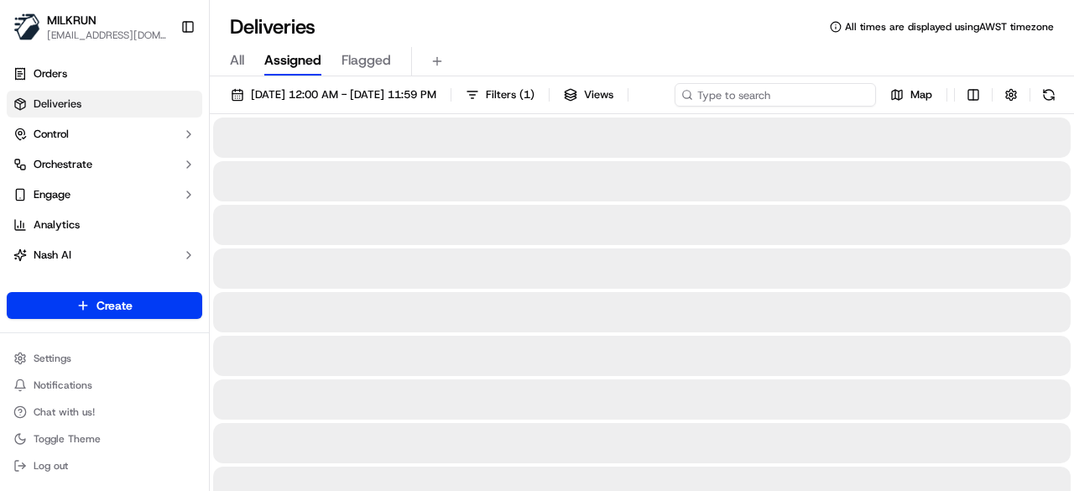
click at [848, 90] on div "21/09/2025 12:00 AM - 21/09/2025 11:59 PM Filters ( 1 ) Views Map" at bounding box center [642, 98] width 864 height 31
paste input "c70a44e6-a3e0-4937-ae83-0bd38e47f87b"
type input "c70a44e6-a3e0-4937-ae83-0bd38e47f87b"
click at [675, 107] on input "c70a44e6-a3e0-4937-ae83-0bd38e47f87b" at bounding box center [775, 94] width 201 height 23
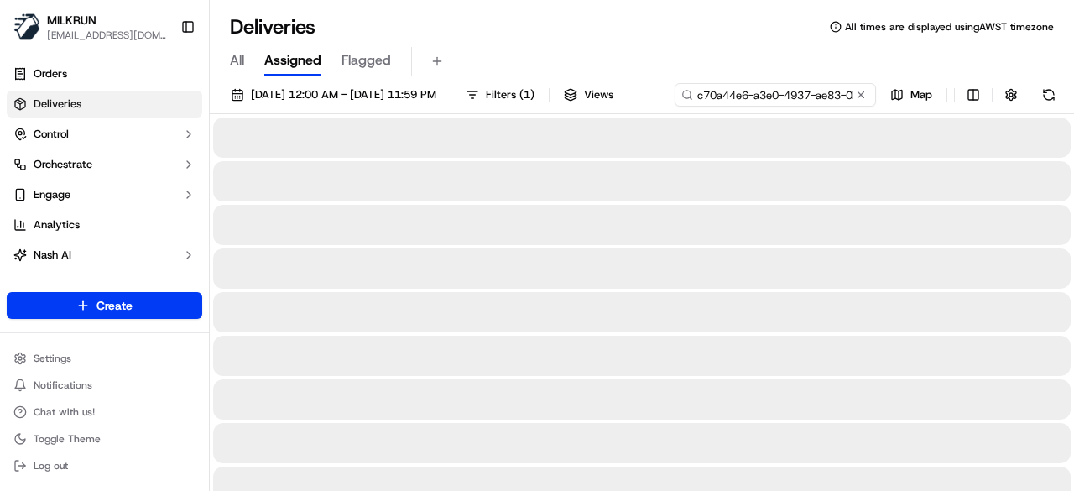
drag, startPoint x: 305, startPoint y: 125, endPoint x: 237, endPoint y: 133, distance: 68.4
click at [675, 107] on input "c70a44e6-a3e0-4937-ae83-0bd38e47f87b" at bounding box center [775, 94] width 201 height 23
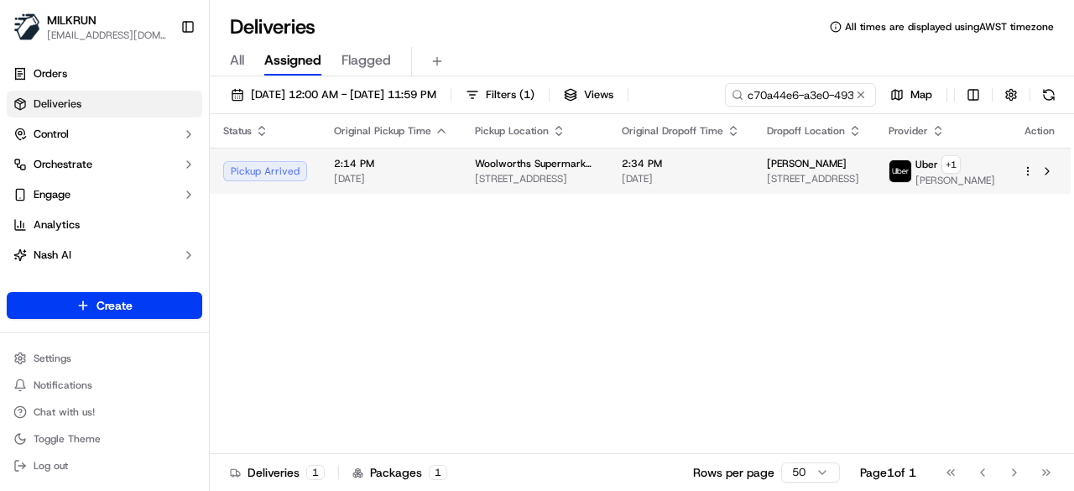
click at [403, 187] on td "2:14 PM 21/09/2025" at bounding box center [391, 171] width 141 height 46
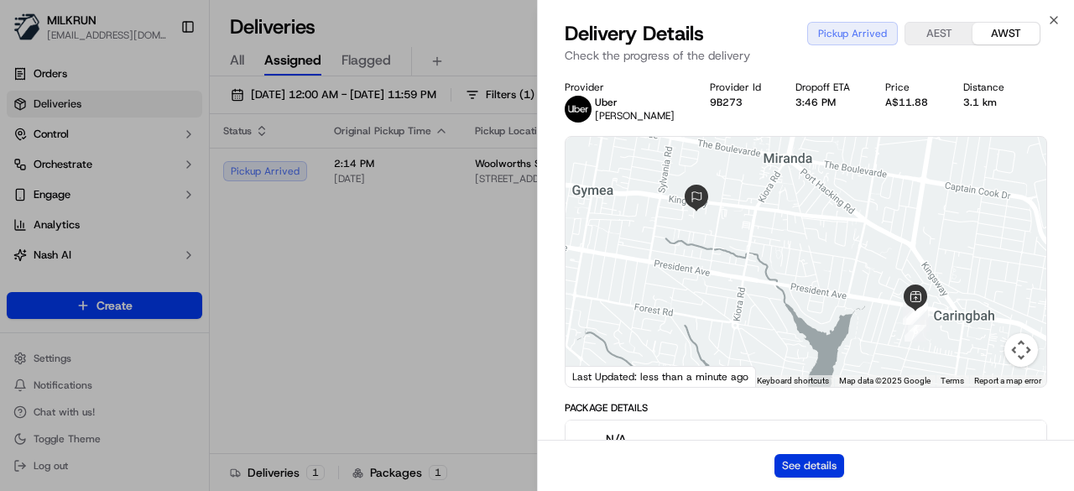
click at [797, 459] on button "See details" at bounding box center [810, 465] width 70 height 23
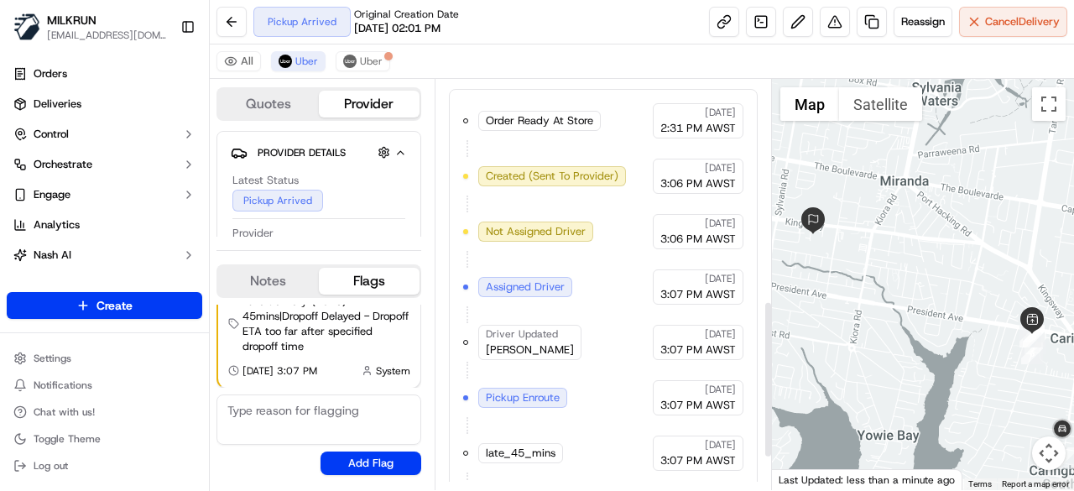
scroll to position [662, 0]
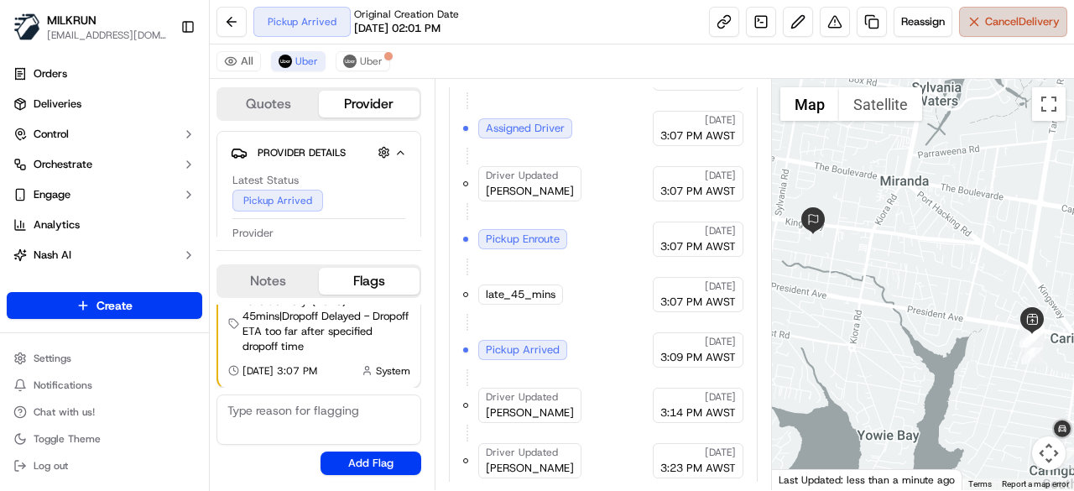
click at [999, 33] on button "Cancel Delivery" at bounding box center [1013, 22] width 108 height 30
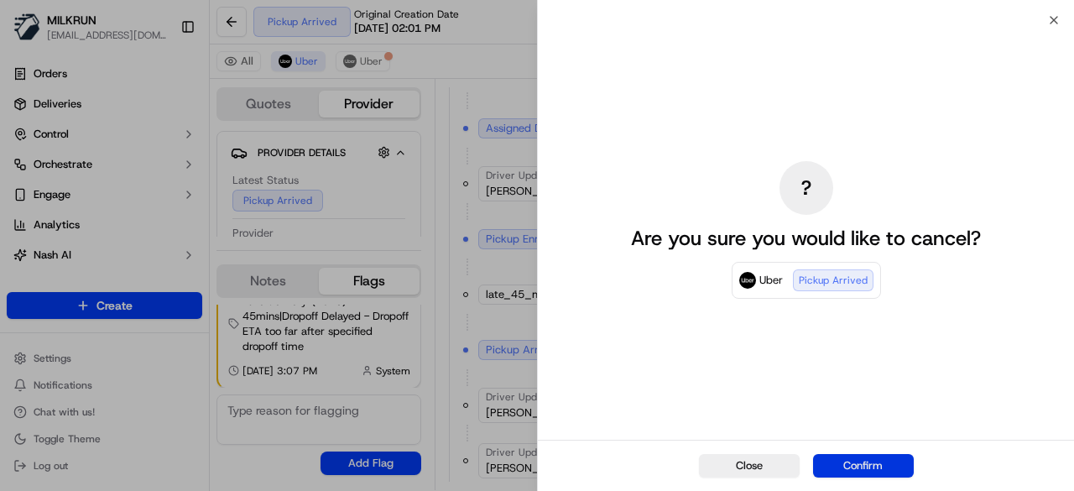
click at [823, 476] on button "Confirm" at bounding box center [863, 465] width 101 height 23
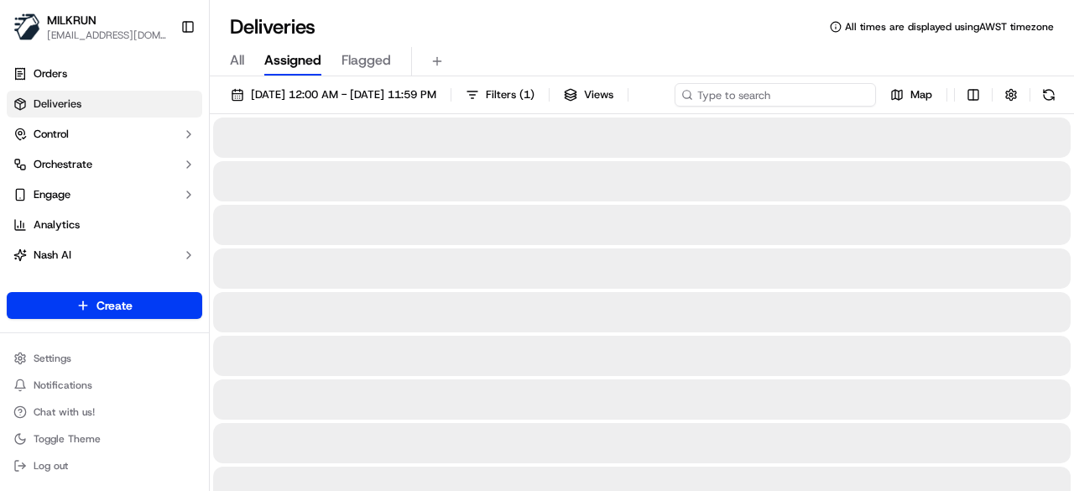
click at [779, 95] on div "[DATE] 12:00 AM - [DATE] 11:59 PM Filters ( 1 ) Views Map" at bounding box center [642, 98] width 864 height 31
paste input "820d025a-bdb5-490e-b645-996b9d34f780"
drag, startPoint x: 285, startPoint y: 123, endPoint x: 225, endPoint y: 128, distance: 60.7
click at [222, 114] on div "21/09/2025 12:00 AM - 21/09/2025 11:59 PM Filters ( 1 ) Views 820d025a-bdb5-490…" at bounding box center [642, 98] width 864 height 31
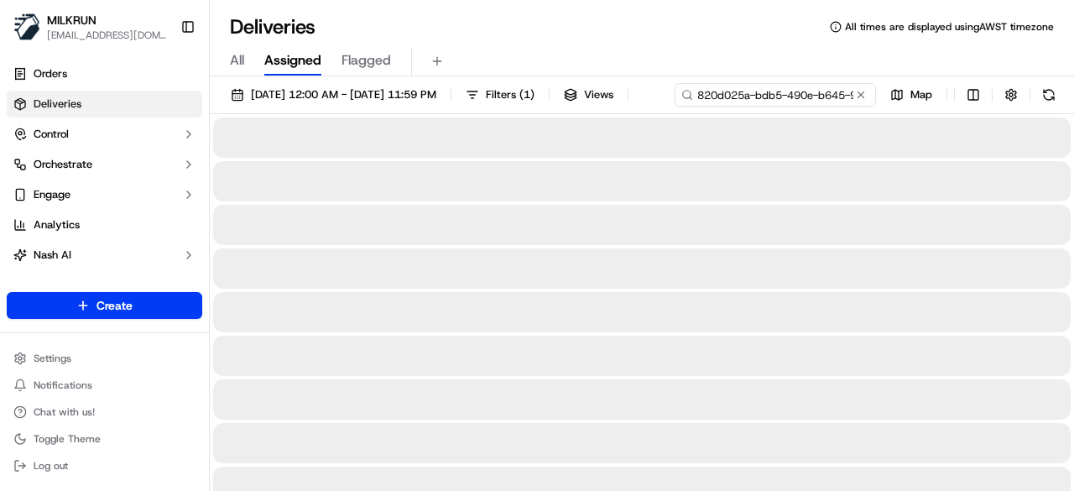
click at [675, 107] on input "820d025a-bdb5-490e-b645-996b9d34f780" at bounding box center [775, 94] width 201 height 23
type input "820d025a-bdb5-490e-b645-996b9d34f780"
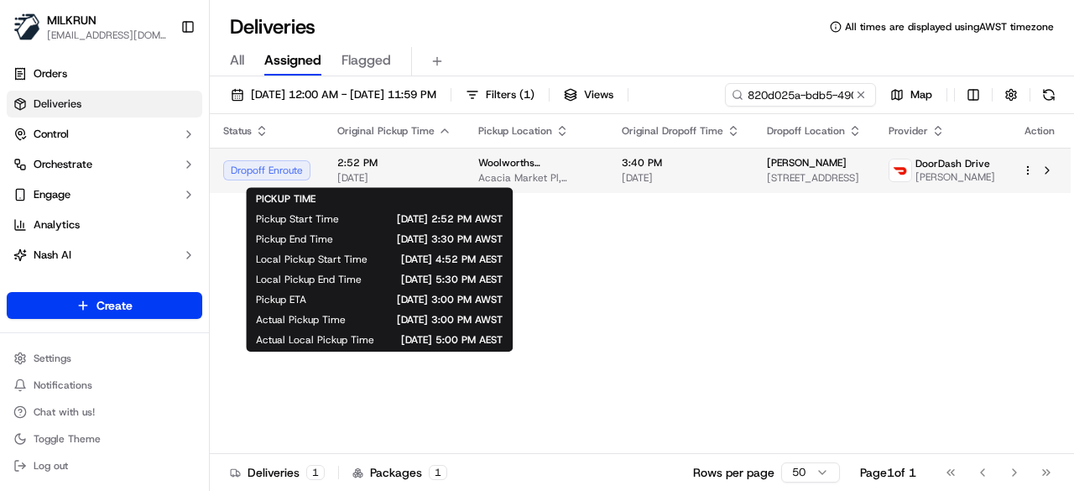
click at [421, 204] on body "MILKRUN pmonzon@woolworths.com.au Toggle Sidebar Orders Deliveries Control Orch…" at bounding box center [537, 245] width 1074 height 491
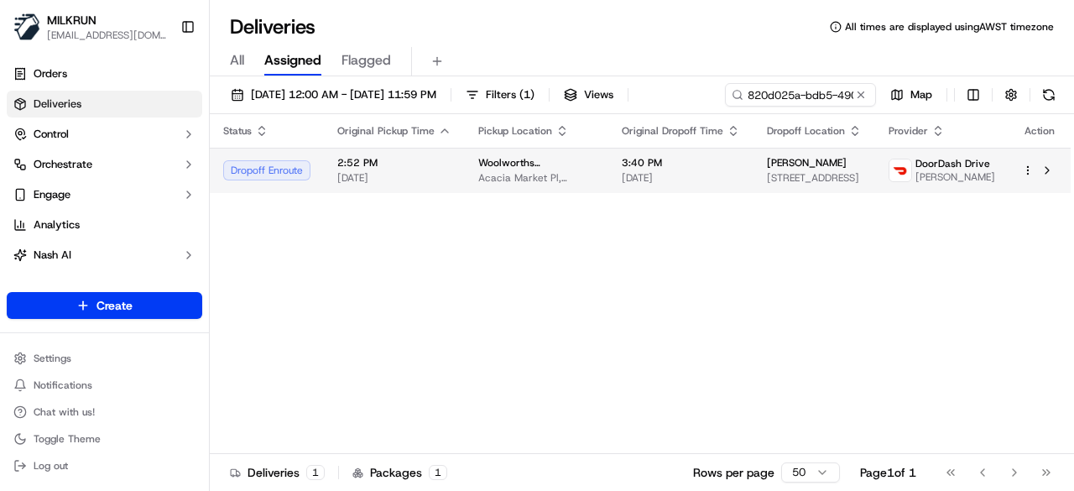
click at [608, 159] on td "3:40 PM 21/09/2025" at bounding box center [680, 170] width 145 height 45
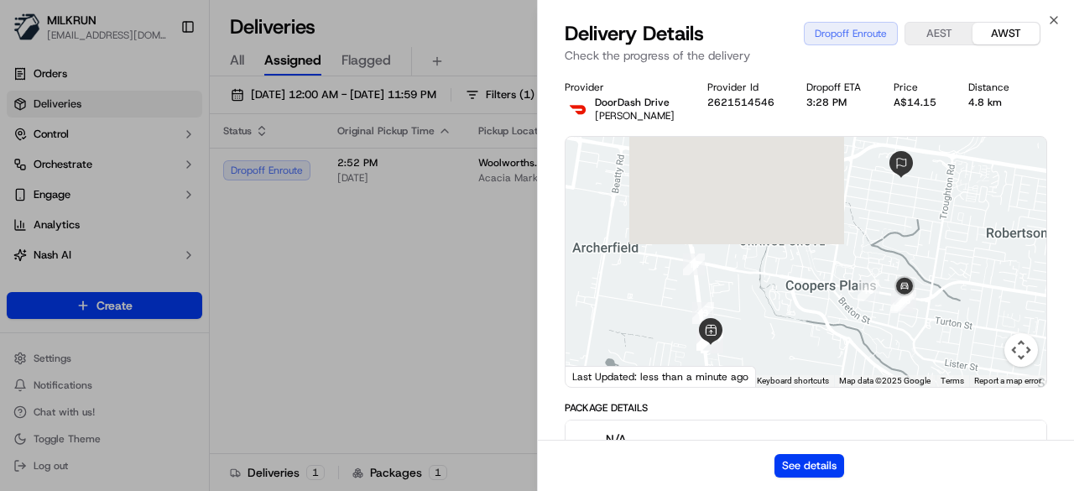
click at [812, 448] on div "See details" at bounding box center [806, 465] width 536 height 51
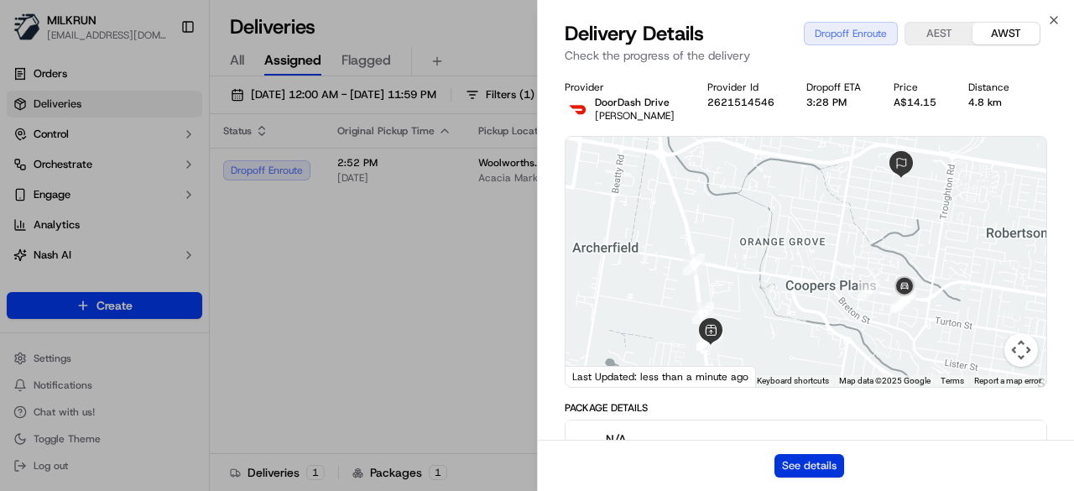
click at [813, 456] on button "See details" at bounding box center [810, 465] width 70 height 23
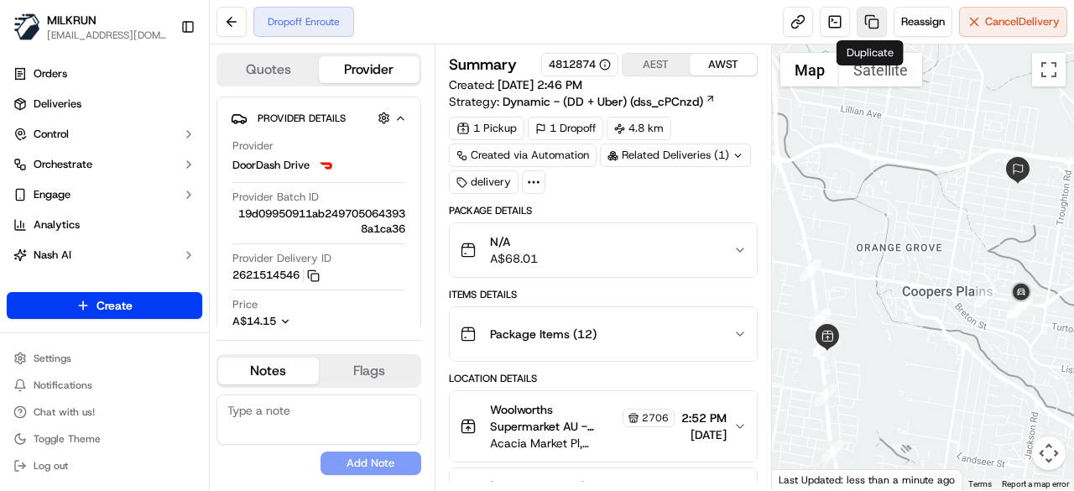
click at [857, 18] on link at bounding box center [872, 22] width 30 height 30
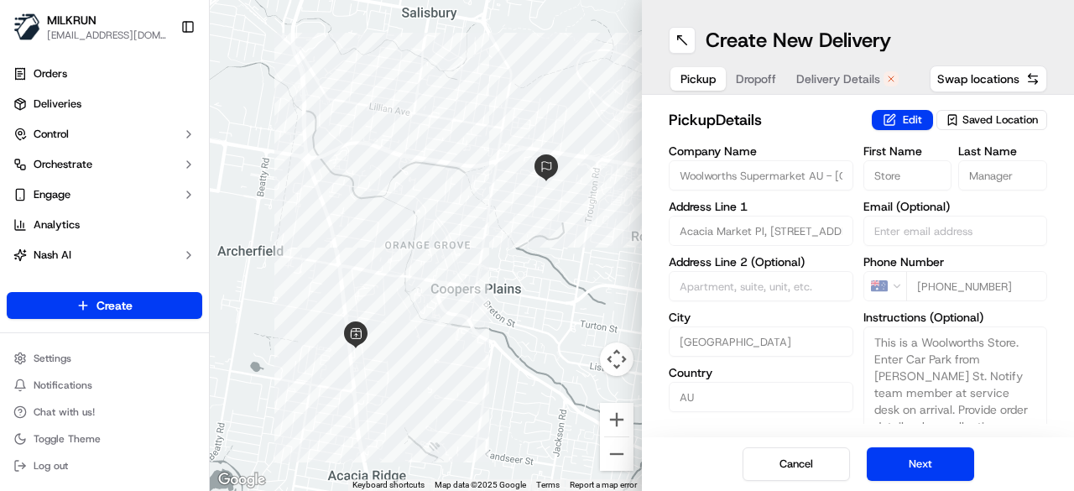
click at [833, 76] on span "Delivery Details" at bounding box center [838, 78] width 84 height 17
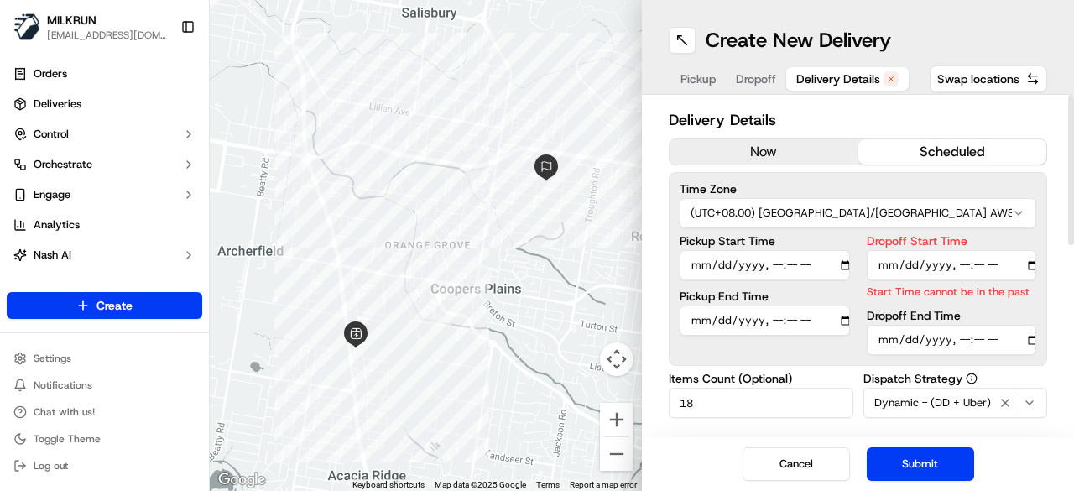
click at [799, 135] on div "Delivery Details now scheduled Time Zone (UTC+08.00) Australia/Perth AWST Picku…" at bounding box center [858, 469] width 378 height 723
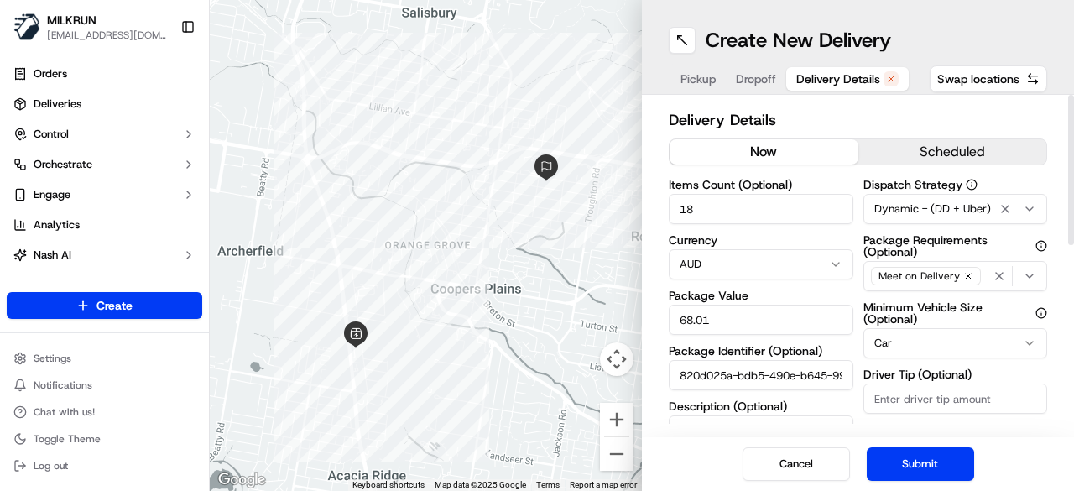
click at [800, 154] on button "now" at bounding box center [764, 151] width 189 height 25
click at [882, 454] on button "Submit" at bounding box center [920, 464] width 107 height 34
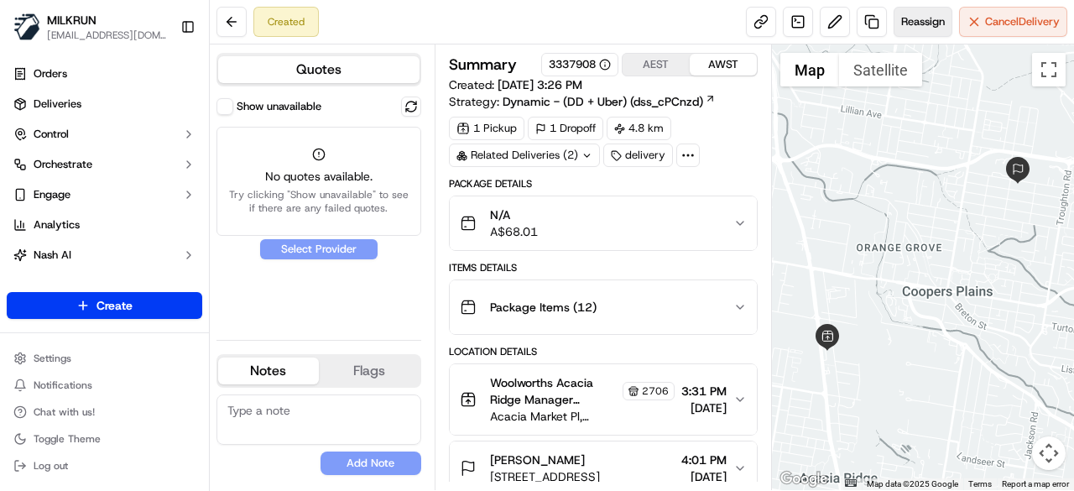
click at [920, 23] on span "Reassign" at bounding box center [923, 21] width 44 height 15
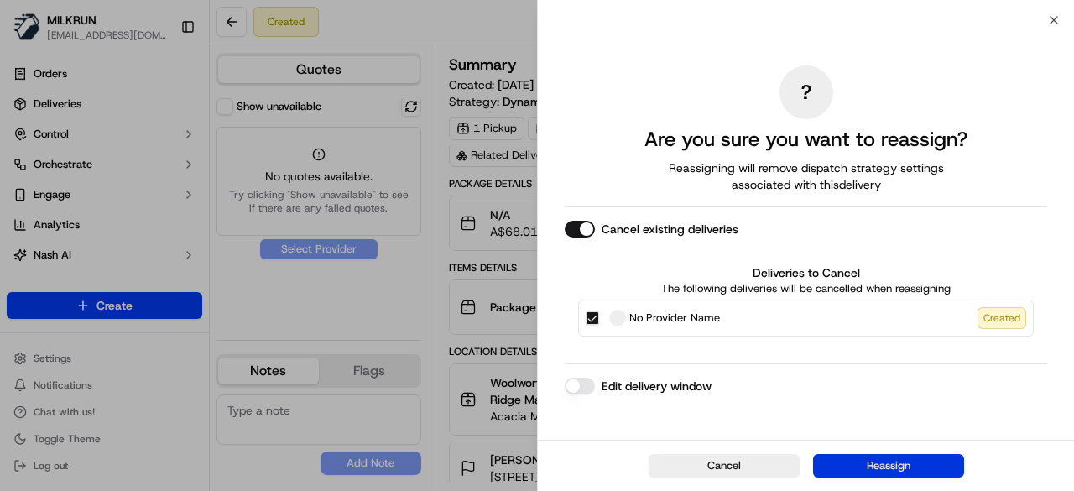
click at [937, 457] on button "Reassign" at bounding box center [888, 465] width 151 height 23
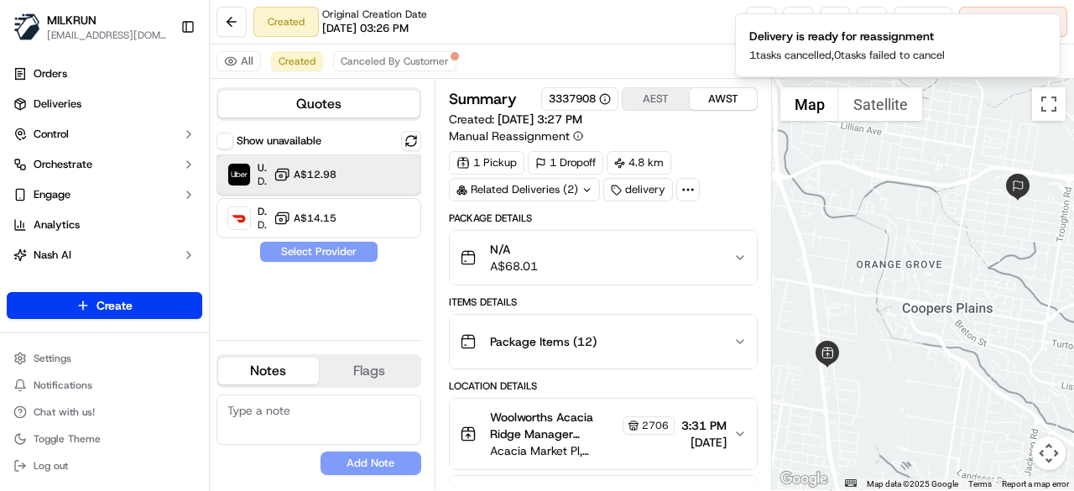
click at [373, 174] on div at bounding box center [383, 174] width 20 height 20
click at [347, 248] on button "Assign Provider" at bounding box center [318, 252] width 119 height 20
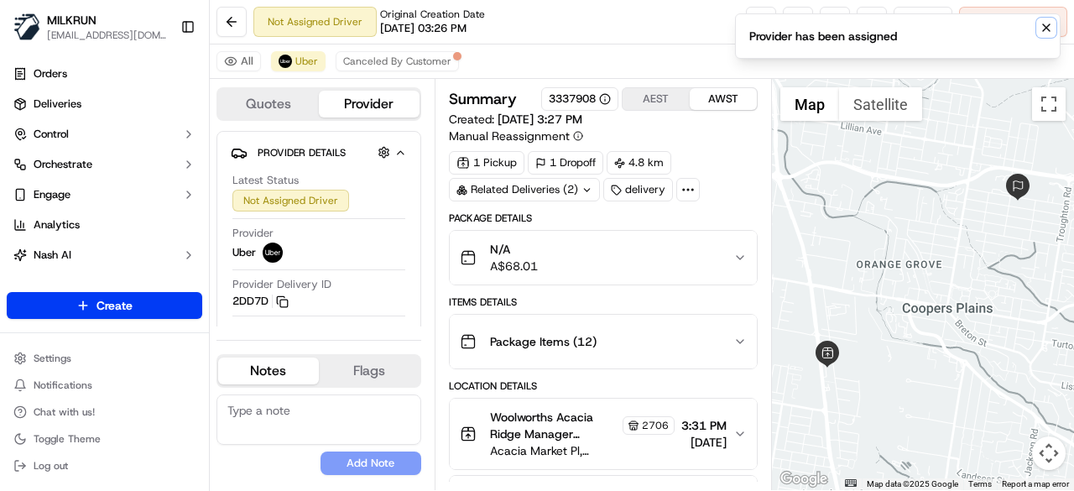
click at [1052, 27] on icon "Notifications (F8)" at bounding box center [1046, 27] width 13 height 13
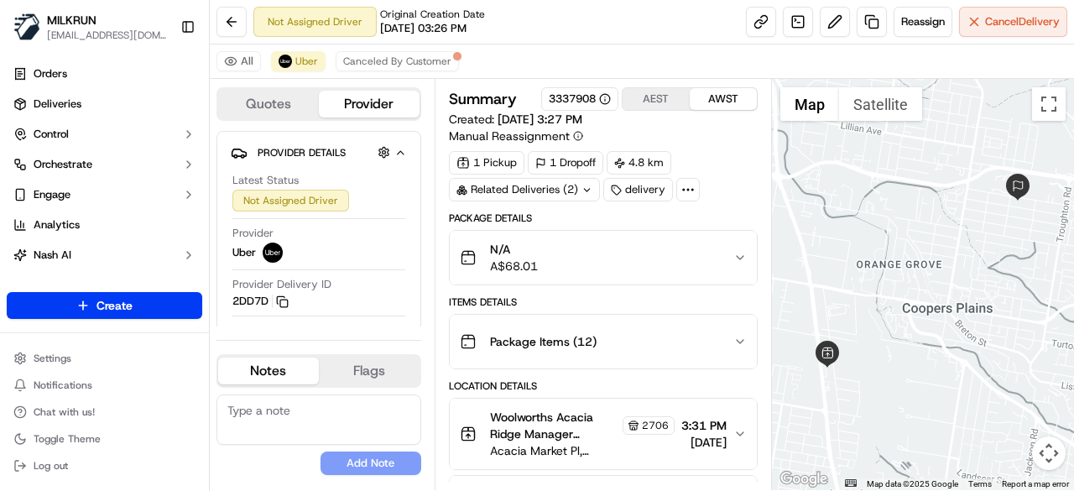
click at [642, 420] on span "2706" at bounding box center [655, 425] width 27 height 13
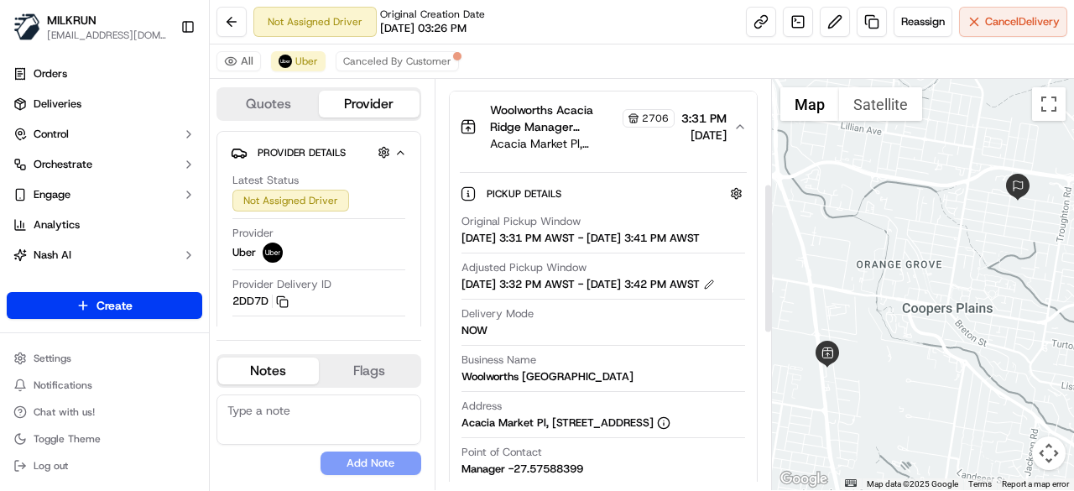
scroll to position [252, 0]
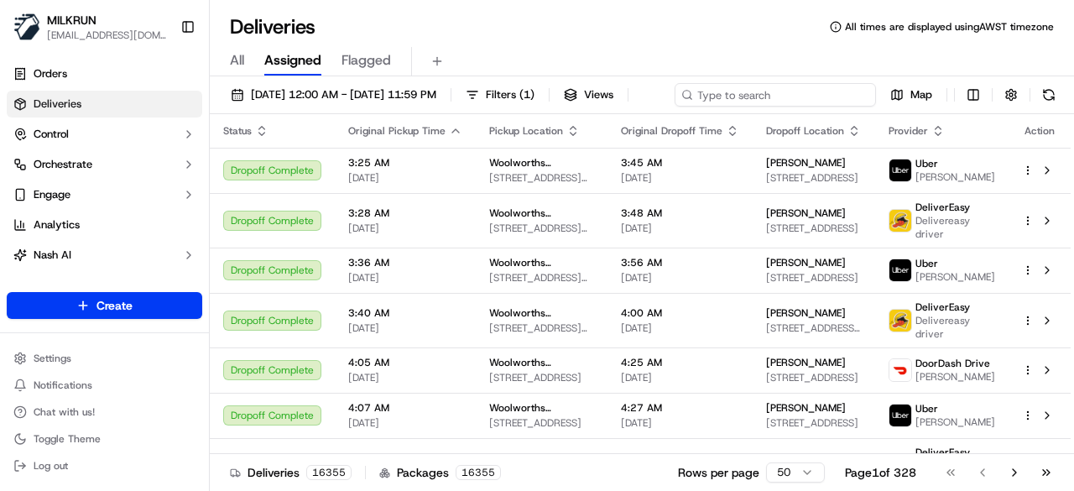
click at [795, 86] on div "[DATE] 12:00 AM - [DATE] 11:59 PM Filters ( 1 ) Views Map" at bounding box center [642, 98] width 864 height 31
paste input "3eff8900-3941-4313-9900-4cd0854484a9"
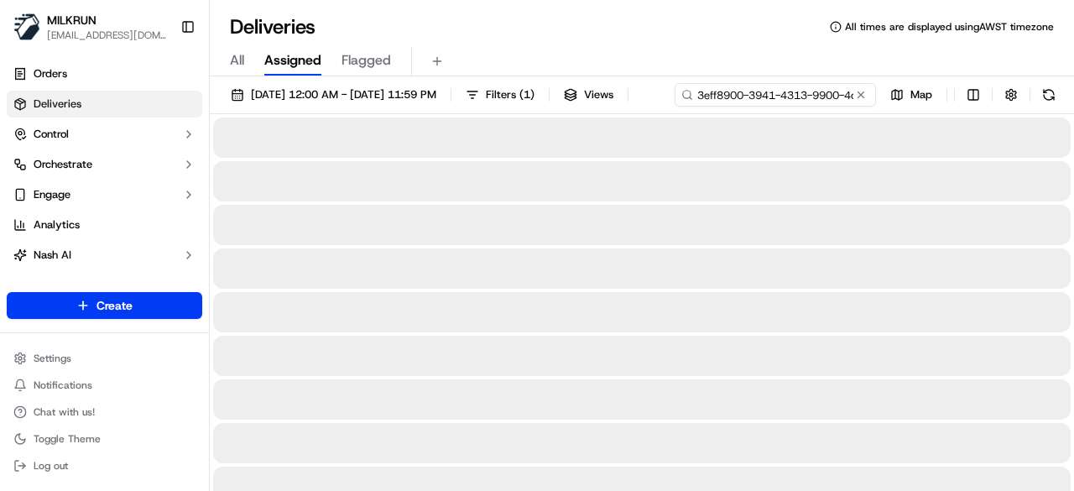
drag, startPoint x: 252, startPoint y: 127, endPoint x: 243, endPoint y: 124, distance: 8.8
click at [675, 107] on div "3eff8900-3941-4313-9900-4cd0854484a9" at bounding box center [775, 94] width 201 height 23
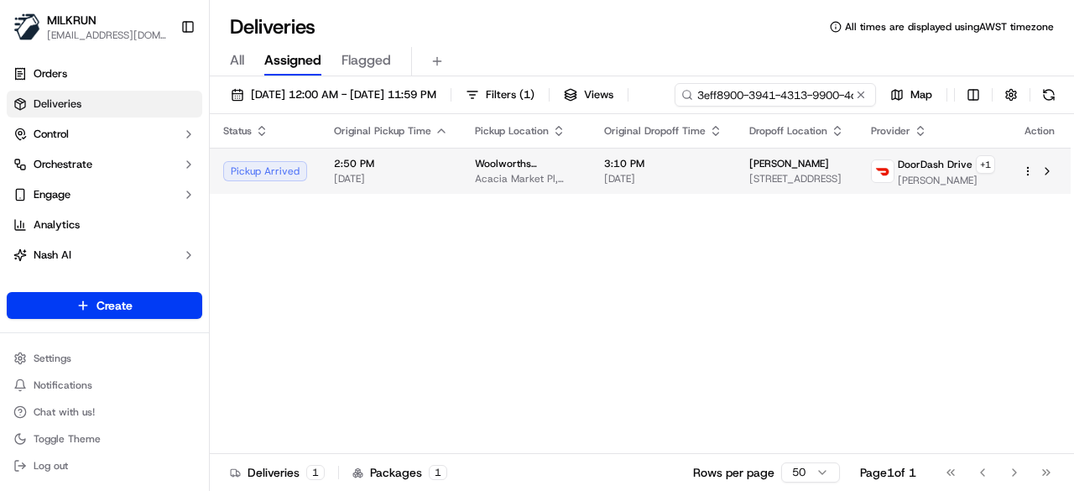
type input "3eff8900-3941-4313-9900-4cd0854484a9"
click at [299, 210] on div "Status Original Pickup Time Pickup Location Original Dropoff Time Dropoff Locat…" at bounding box center [640, 284] width 861 height 340
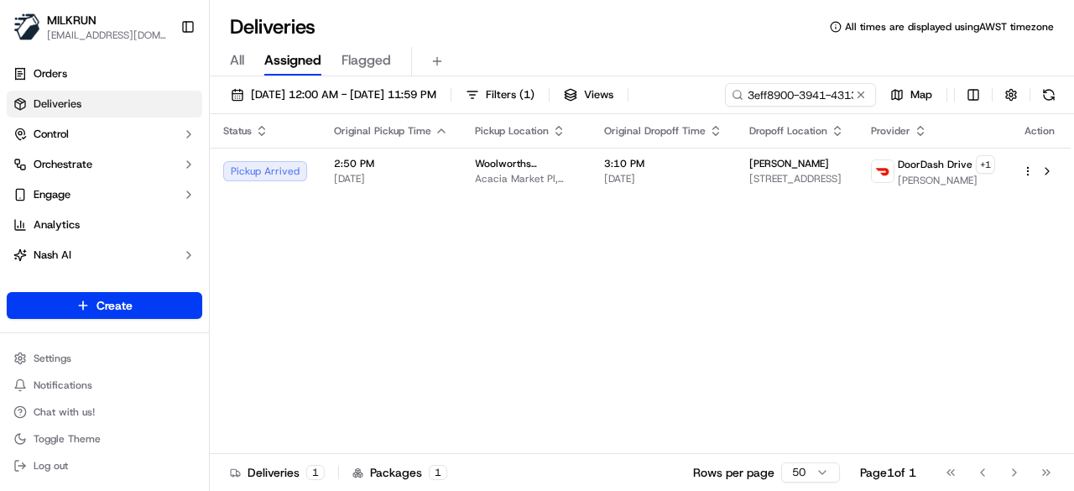
click at [305, 196] on div "Status Original Pickup Time Pickup Location Original Dropoff Time Dropoff Locat…" at bounding box center [640, 284] width 861 height 340
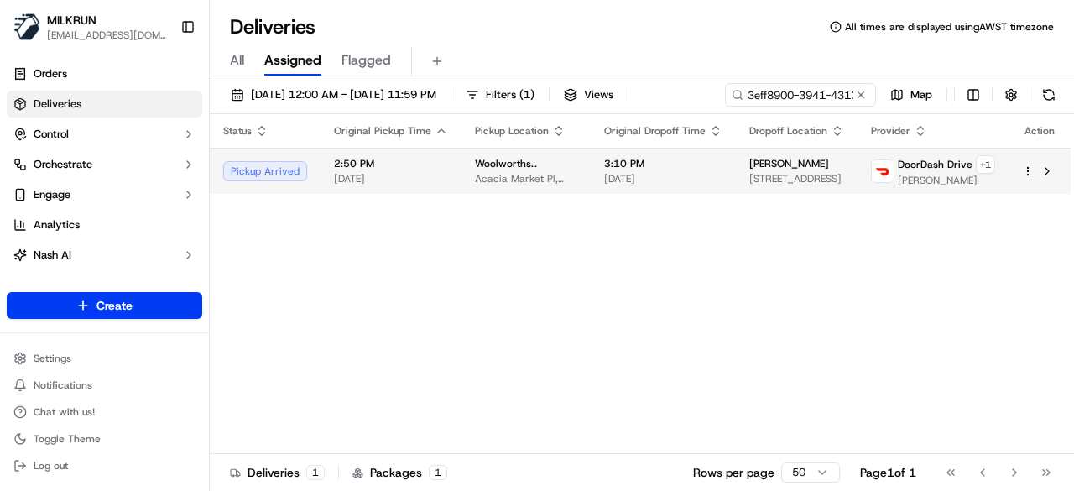
click at [307, 185] on td "Pickup Arrived" at bounding box center [265, 171] width 111 height 46
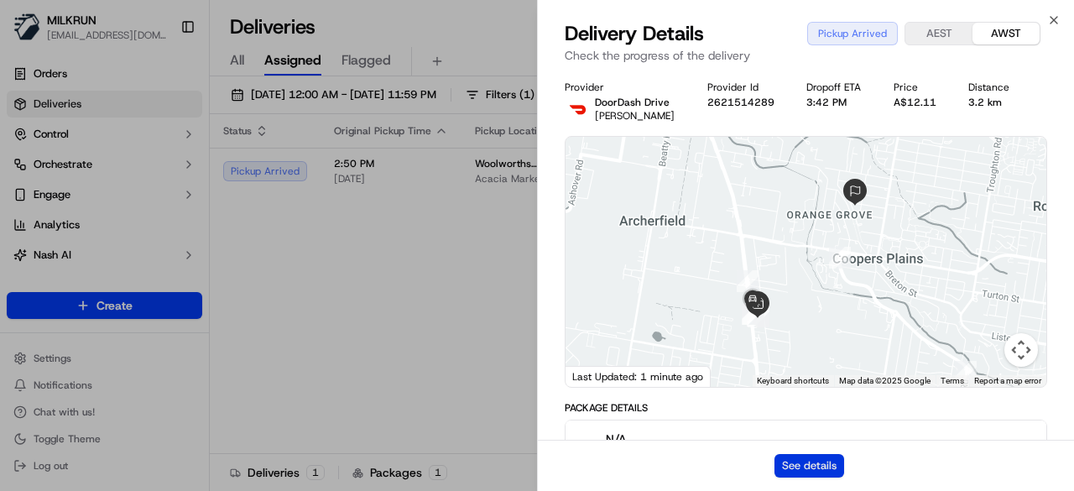
click at [804, 461] on button "See details" at bounding box center [810, 465] width 70 height 23
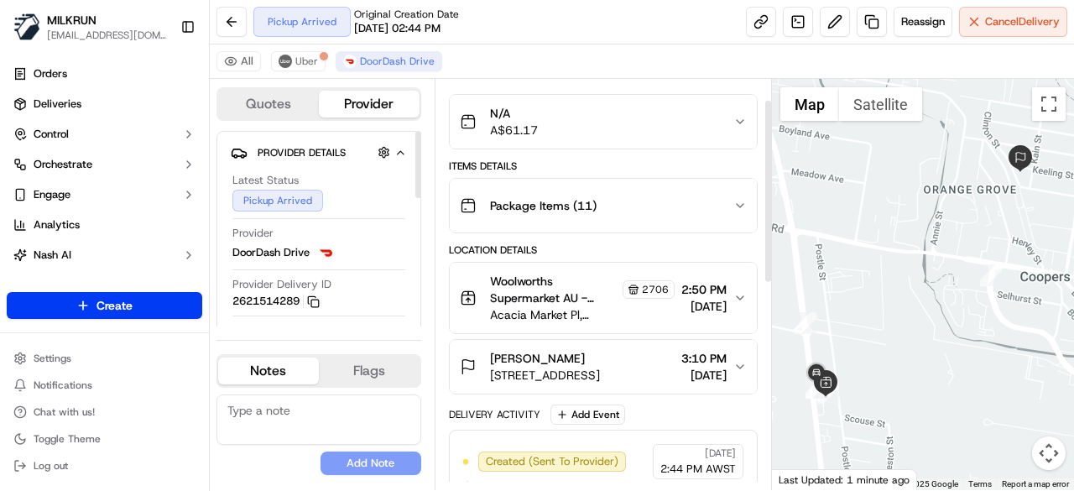
scroll to position [168, 0]
